Goal: Task Accomplishment & Management: Use online tool/utility

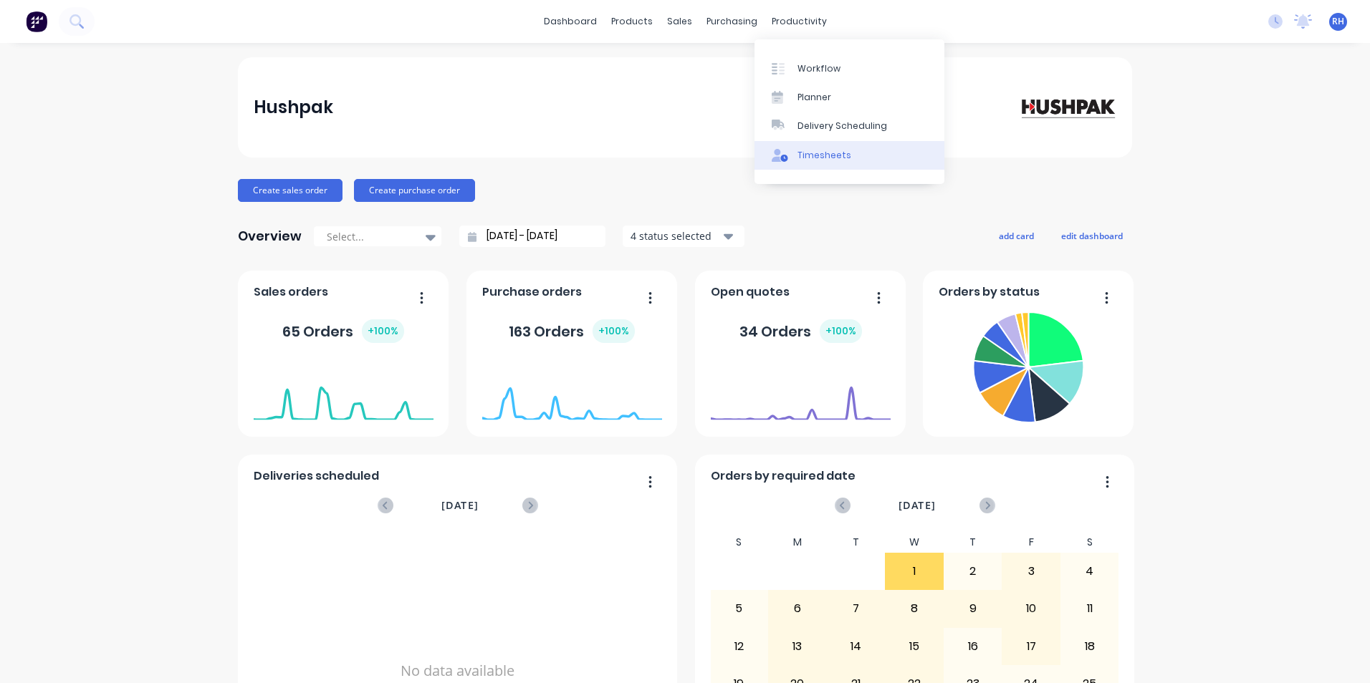
click at [825, 163] on link "Timesheets" at bounding box center [849, 155] width 190 height 29
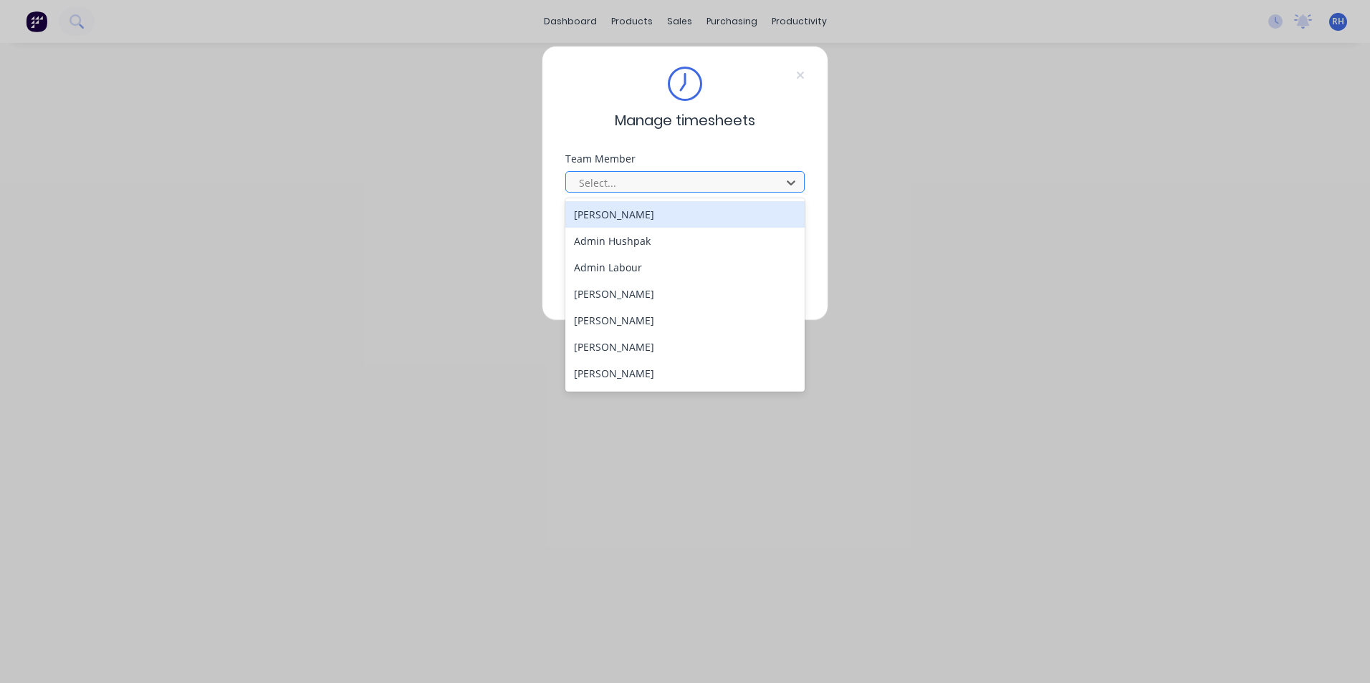
click at [649, 180] on div at bounding box center [675, 183] width 196 height 18
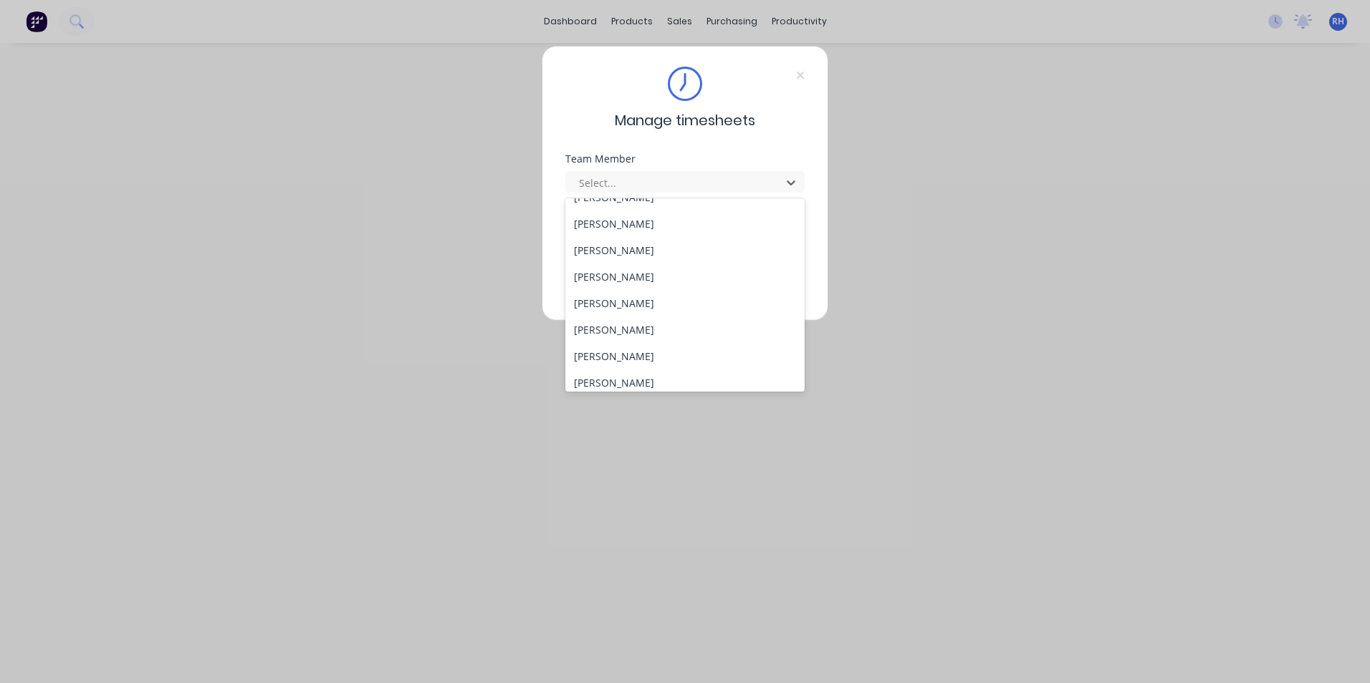
scroll to position [645, 0]
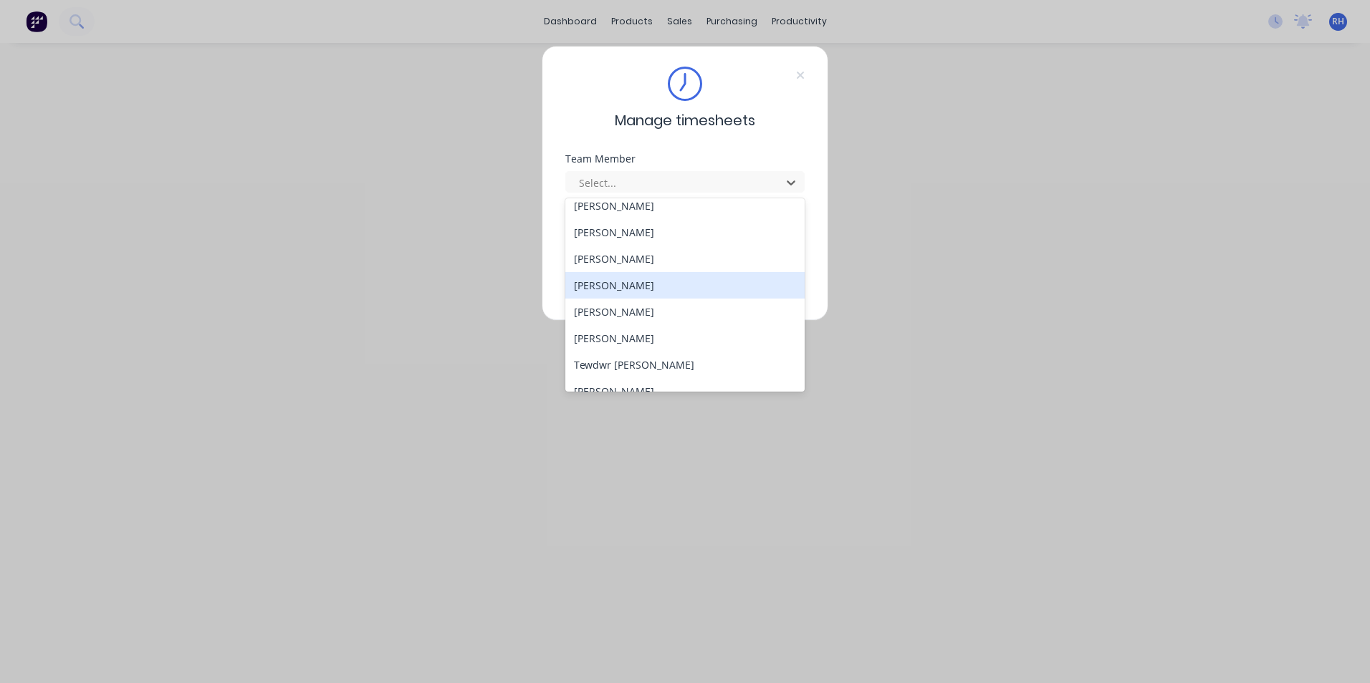
click at [634, 292] on div "[PERSON_NAME]" at bounding box center [684, 285] width 239 height 27
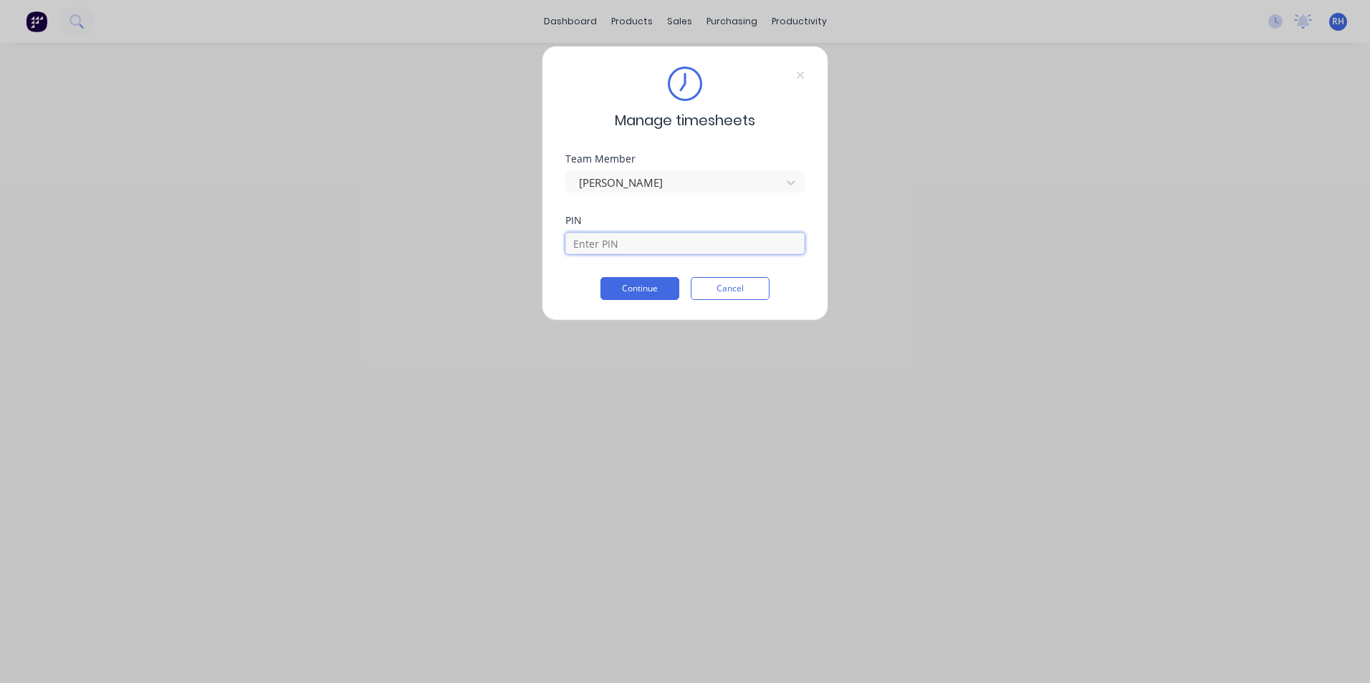
click at [635, 248] on input at bounding box center [684, 243] width 239 height 21
type input "1904"
click at [664, 292] on button "Continue" at bounding box center [639, 288] width 79 height 23
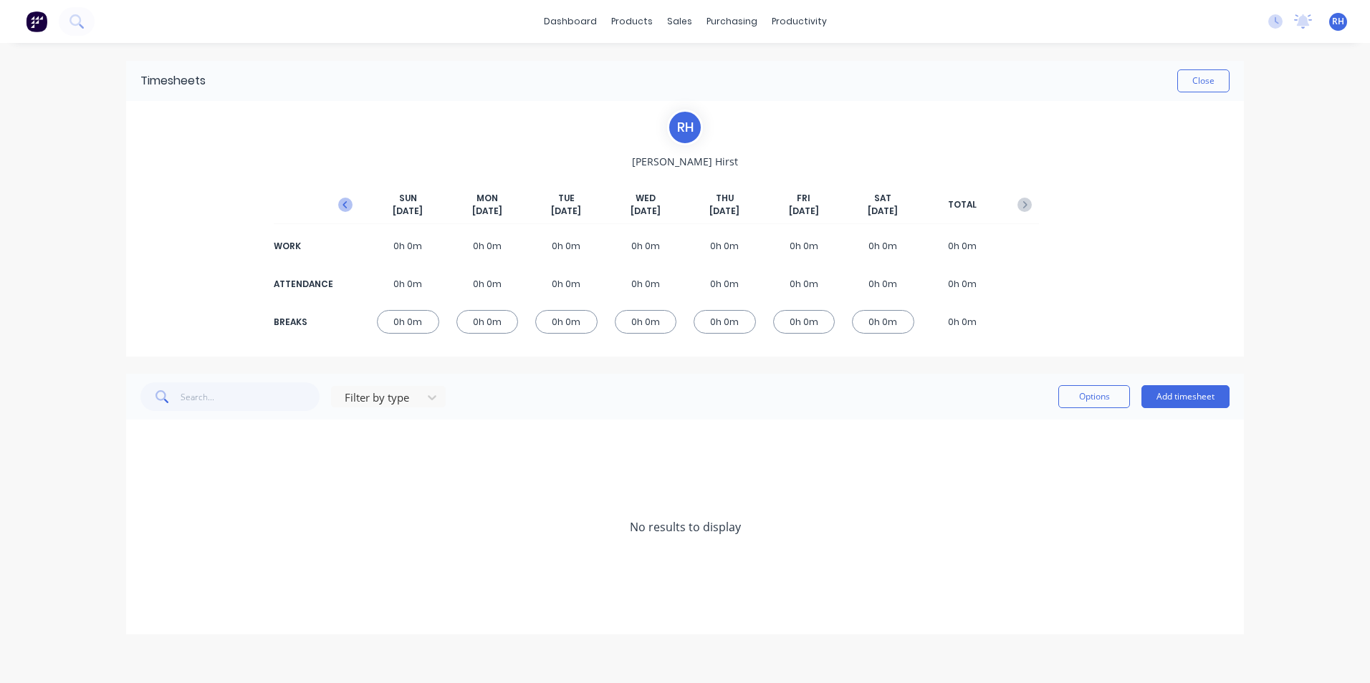
click at [352, 207] on icon "button" at bounding box center [345, 205] width 14 height 14
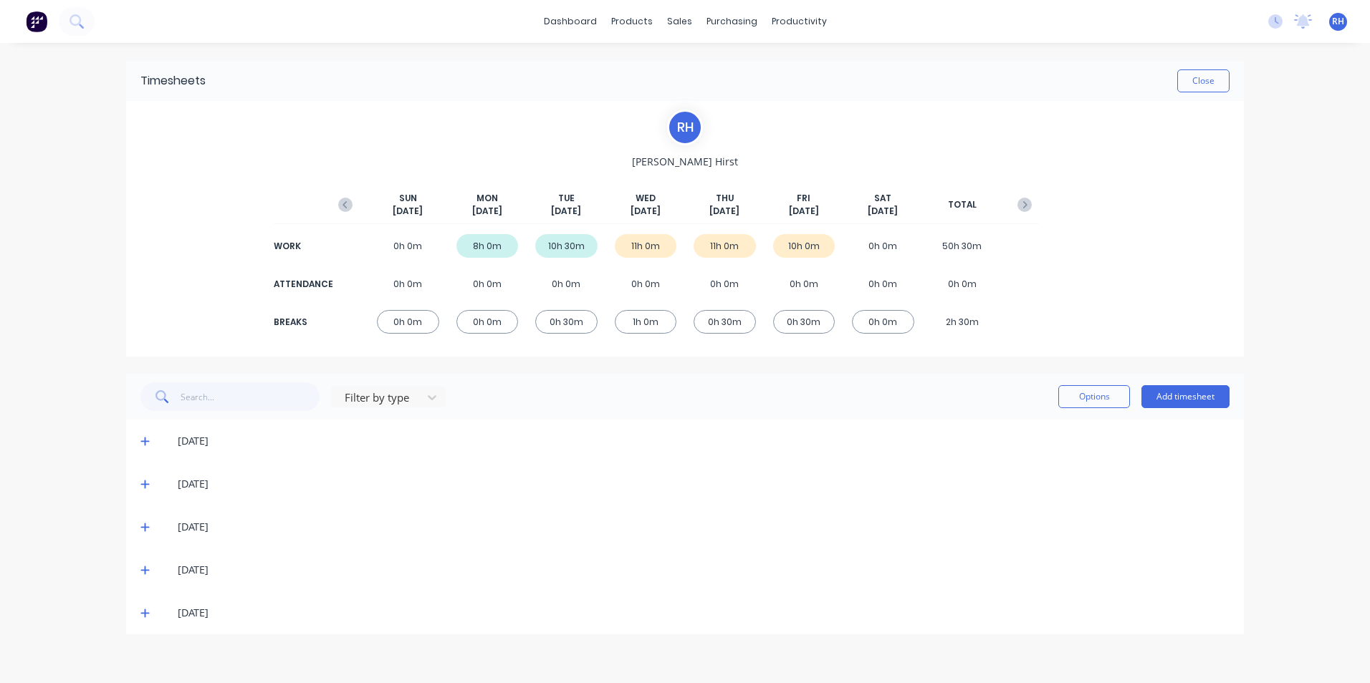
click at [148, 611] on icon at bounding box center [144, 613] width 9 height 10
click at [1023, 208] on icon "button" at bounding box center [1025, 204] width 4 height 7
